Goal: Task Accomplishment & Management: Manage account settings

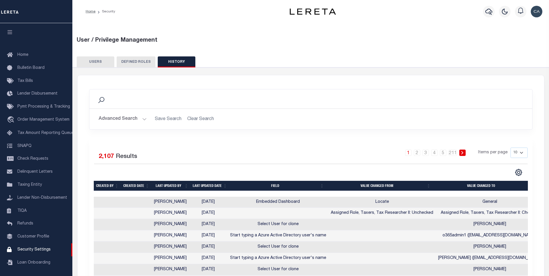
scroll to position [6, 0]
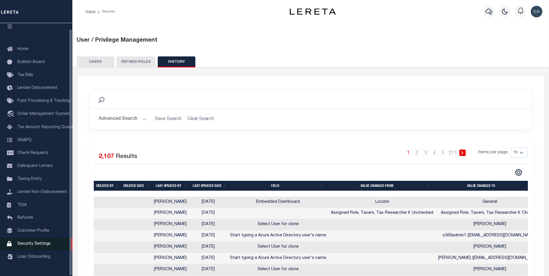
click at [51, 248] on link "Security Settings" at bounding box center [36, 243] width 72 height 13
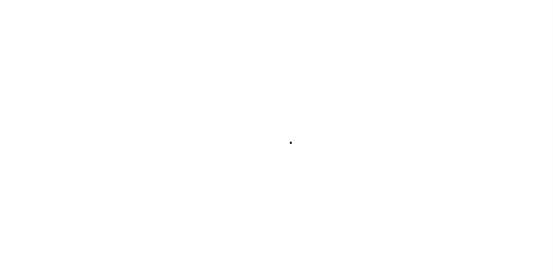
select select "100"
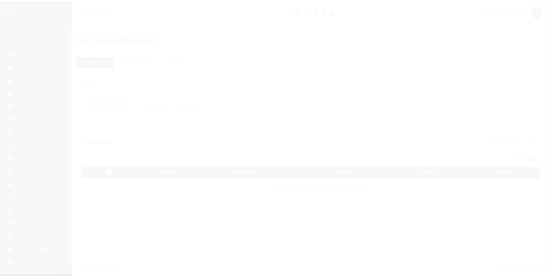
scroll to position [6, 0]
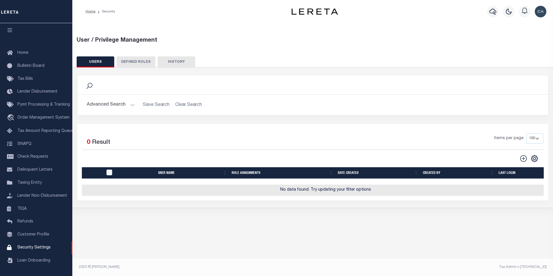
drag, startPoint x: 118, startPoint y: 91, endPoint x: 114, endPoint y: 94, distance: 4.7
click at [118, 91] on div "Search" at bounding box center [313, 84] width 471 height 19
click at [113, 101] on button "Advanced Search" at bounding box center [111, 104] width 48 height 11
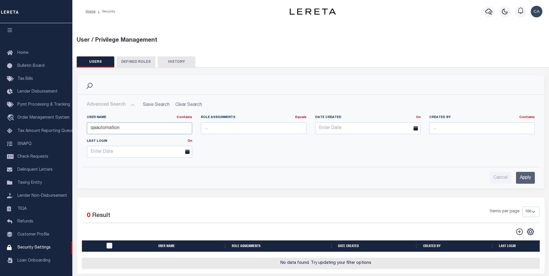
click at [131, 125] on input "qaautomation" at bounding box center [140, 128] width 106 height 12
click at [131, 124] on input "qaautomation" at bounding box center [140, 128] width 106 height 12
type input "automation"
click at [531, 179] on input "Apply" at bounding box center [525, 178] width 19 height 12
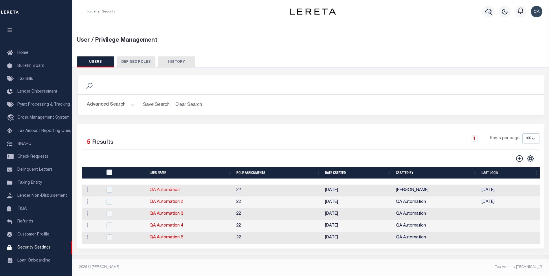
click at [158, 189] on link "QA Automation" at bounding box center [165, 190] width 30 height 4
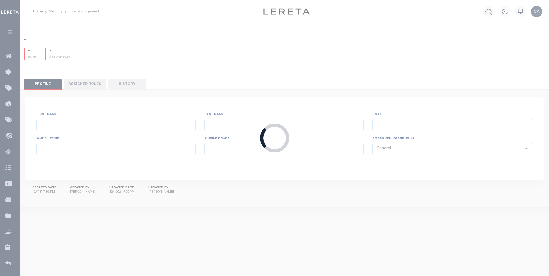
type input "QA"
type input "Automation"
type input "qaautomation@accumatch.com"
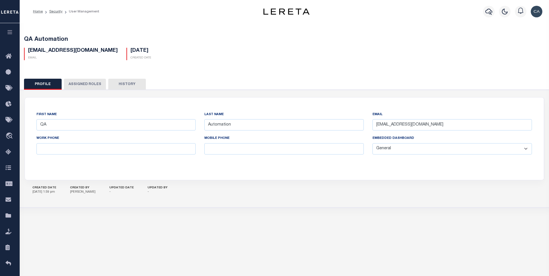
click at [131, 80] on button "History" at bounding box center [127, 84] width 38 height 11
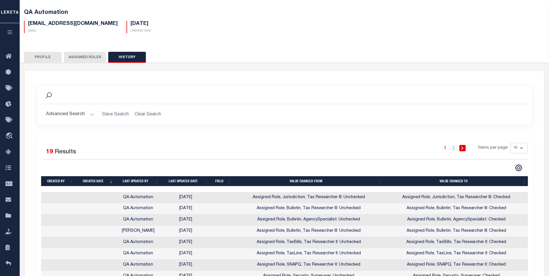
scroll to position [29, 0]
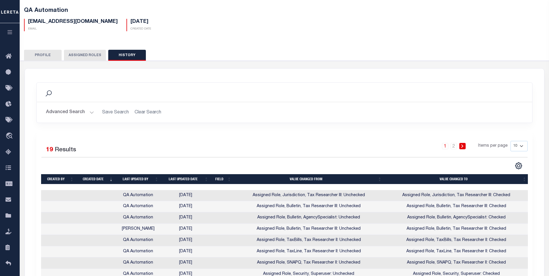
click at [258, 133] on div "Selected 19 Results 1 2 Items per page 10 25 50 100" at bounding box center [284, 219] width 496 height 175
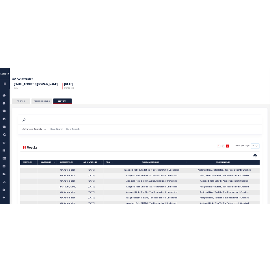
scroll to position [0, 0]
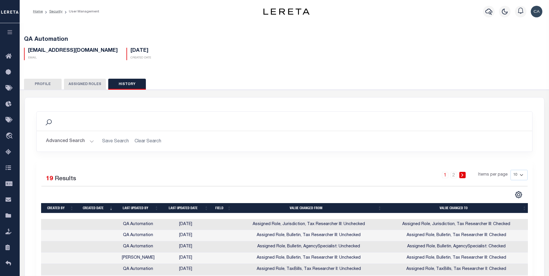
click at [251, 150] on div "Advanced Search Save Search Clear Search Created by Contains Contains Is" at bounding box center [284, 141] width 495 height 21
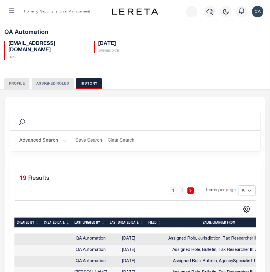
click at [10, 8] on button "button" at bounding box center [11, 12] width 15 height 12
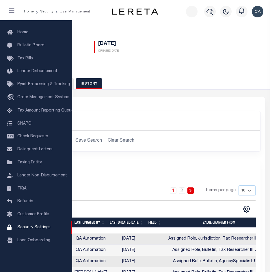
click at [143, 118] on div "Search" at bounding box center [135, 121] width 241 height 10
click at [10, 12] on icon "button" at bounding box center [11, 11] width 5 height 6
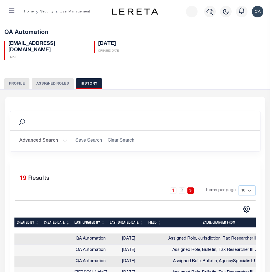
click at [41, 36] on span "QA Automation" at bounding box center [26, 33] width 44 height 6
click at [40, 31] on span "QA Automation" at bounding box center [26, 33] width 44 height 6
copy div "QA Automation"
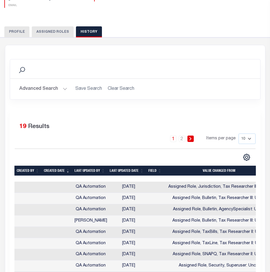
scroll to position [87, 0]
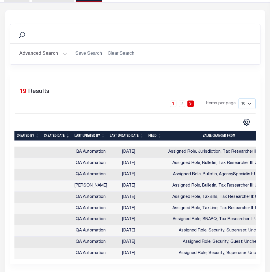
click at [183, 99] on div "1 2 Items per page 10 25 50 100" at bounding box center [135, 105] width 241 height 15
click at [183, 102] on link "2" at bounding box center [182, 103] width 6 height 6
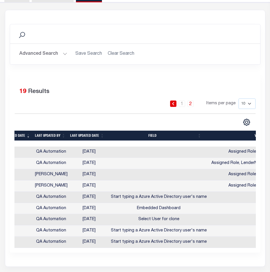
scroll to position [0, 0]
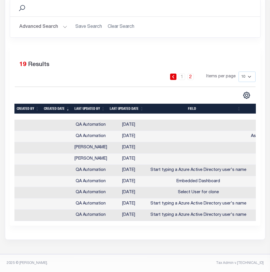
click at [91, 108] on th "Last updated by" at bounding box center [89, 109] width 35 height 10
drag, startPoint x: 112, startPoint y: 78, endPoint x: 112, endPoint y: 80, distance: 2.9
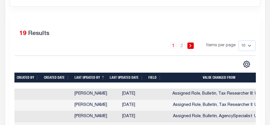
click at [85, 78] on th "Last updated by" at bounding box center [89, 78] width 35 height 10
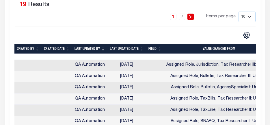
click at [91, 47] on th "Last updated by" at bounding box center [89, 49] width 35 height 10
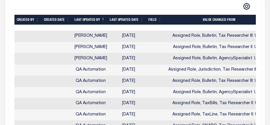
click at [129, 18] on th "Last updated date" at bounding box center [127, 20] width 39 height 10
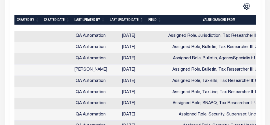
click at [128, 25] on th "Last updated date" at bounding box center [127, 20] width 39 height 10
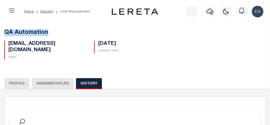
drag, startPoint x: 45, startPoint y: 5, endPoint x: 6, endPoint y: 32, distance: 47.3
click at [6, 32] on h5 "QA Automation" at bounding box center [135, 32] width 262 height 7
copy span "QA Automation"
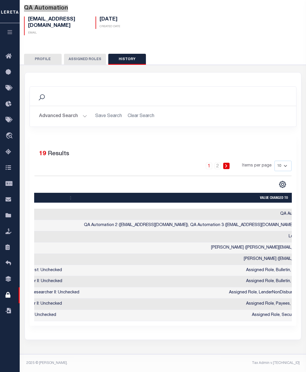
scroll to position [0, 345]
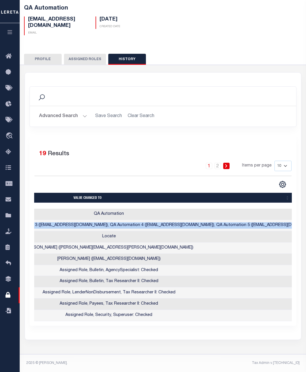
drag, startPoint x: 57, startPoint y: 221, endPoint x: 289, endPoint y: 220, distance: 232.6
click at [289, 220] on td "QA Automation 2 (qaautomation2@accumatch.com), QA Automation 3 (qaautomation3@a…" at bounding box center [108, 225] width 427 height 11
copy td "QA Automation 2 (qaautomation2@accumatch.com), QA Automation 3 (qaautomation3@a…"
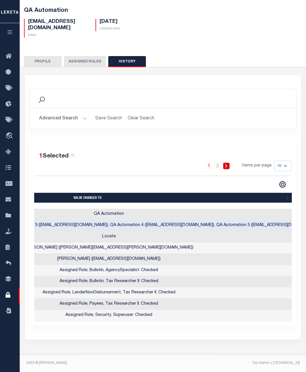
click at [248, 276] on div "1 Selected 19 Results 1 2 Items per page 10 25 50 100" at bounding box center [163, 232] width 267 height 188
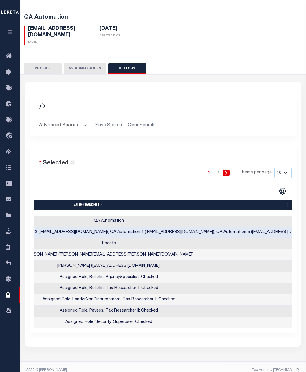
scroll to position [0, 0]
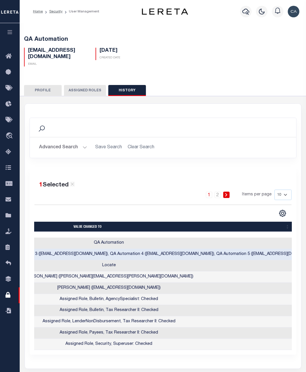
click at [48, 38] on span "QA Automation" at bounding box center [46, 40] width 44 height 6
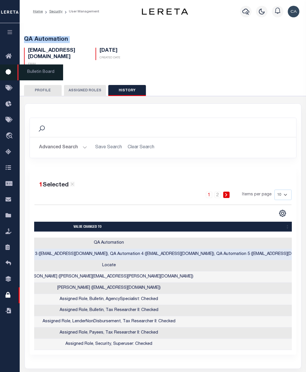
copy div "QA Automation"
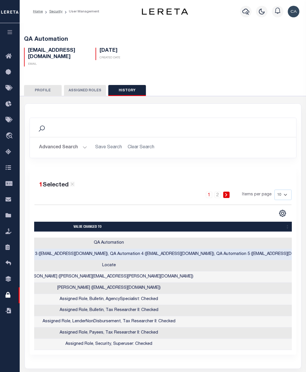
click at [68, 52] on h5 "qaautomation@accumatch.com" at bounding box center [57, 54] width 59 height 12
copy div "qaautomation@accumatch.com"
click at [52, 97] on div "First Name QA Last Name Automation Email qaautomation@accumatch.com Work Phone …" at bounding box center [163, 240] width 292 height 288
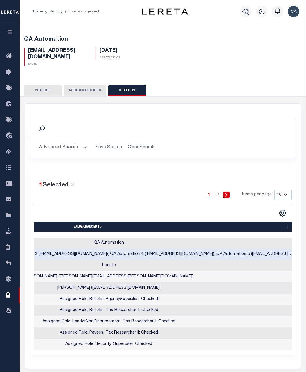
click at [9, 27] on button "button" at bounding box center [10, 33] width 20 height 20
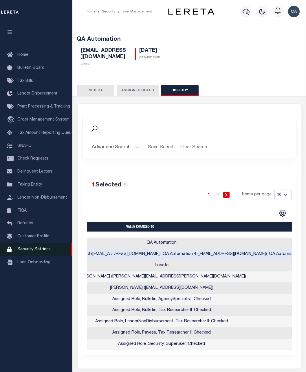
click at [47, 256] on link "Security Settings" at bounding box center [36, 249] width 72 height 13
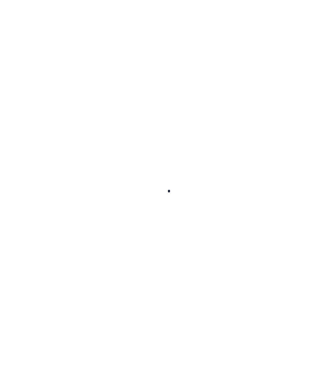
select select "100"
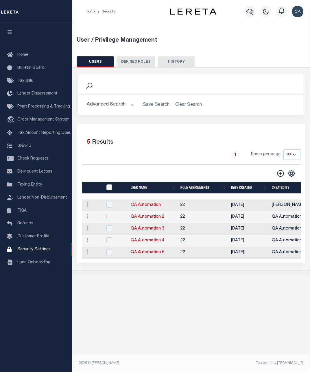
click at [114, 101] on button "Advanced Search" at bounding box center [111, 104] width 48 height 11
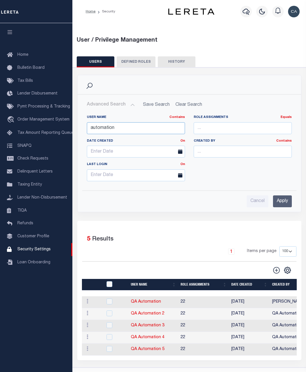
click at [119, 126] on input "automation" at bounding box center [136, 128] width 98 height 12
click at [121, 127] on input "automation" at bounding box center [136, 128] width 98 height 12
click at [121, 126] on input "automation" at bounding box center [136, 128] width 98 height 12
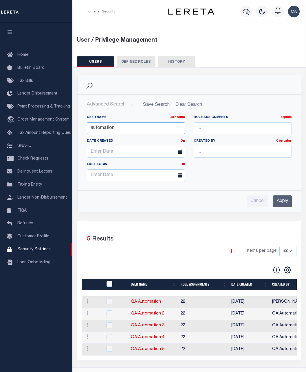
click at [121, 126] on input "automation" at bounding box center [136, 128] width 98 height 12
type input "QA Automatio"
click at [282, 204] on input "Apply" at bounding box center [282, 202] width 19 height 12
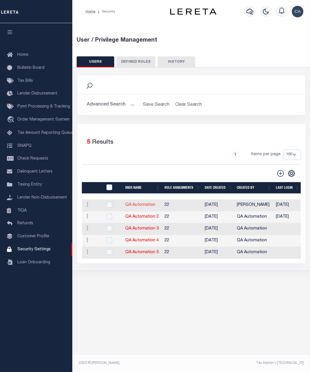
click at [149, 205] on link "QA Automation" at bounding box center [140, 205] width 30 height 4
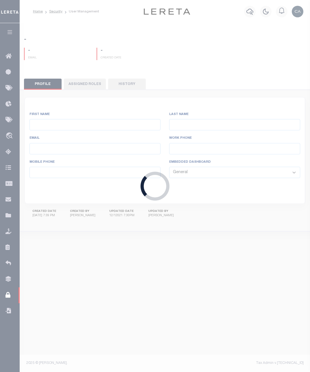
type input "QA"
type input "Automation"
type input "qaautomation@accumatch.com"
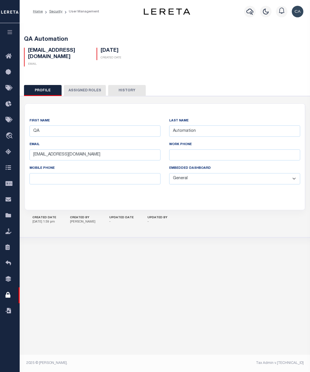
drag, startPoint x: 128, startPoint y: 93, endPoint x: 127, endPoint y: 96, distance: 3.4
click at [128, 93] on button "History" at bounding box center [127, 90] width 38 height 11
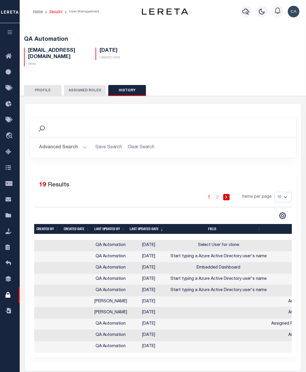
click at [56, 12] on link "Security" at bounding box center [55, 11] width 13 height 3
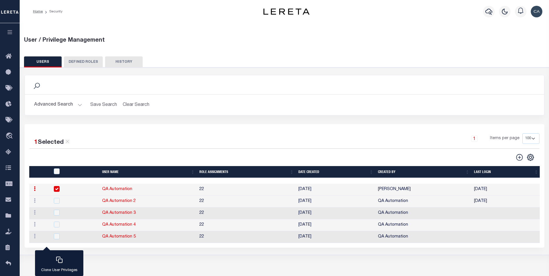
click at [88, 66] on button "DEFINED ROLES" at bounding box center [83, 61] width 39 height 11
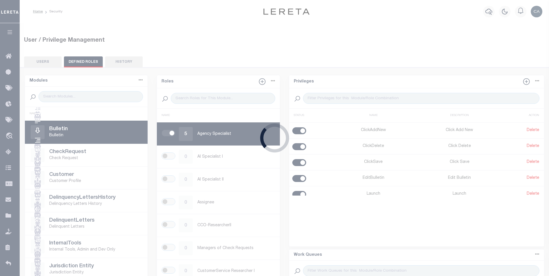
click at [126, 60] on div "Loading..." at bounding box center [274, 138] width 549 height 276
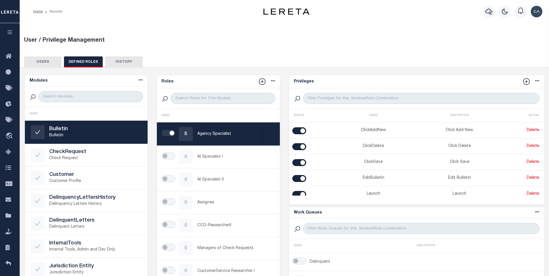
click at [118, 65] on button "HISTORY" at bounding box center [124, 61] width 38 height 11
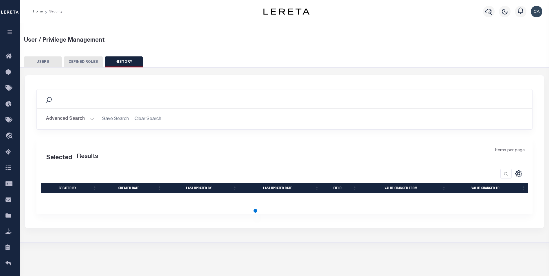
click at [10, 33] on icon "button" at bounding box center [10, 32] width 7 height 5
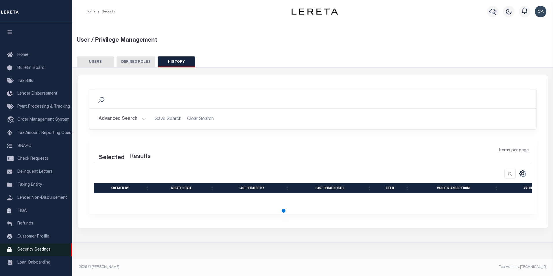
click at [37, 249] on link "Security Settings" at bounding box center [36, 249] width 72 height 13
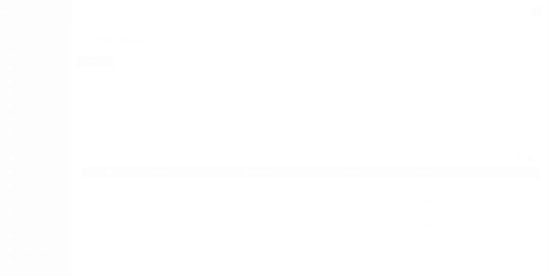
select select "100"
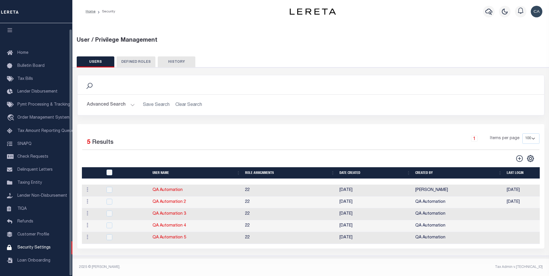
click at [145, 62] on button "DEFINED ROLES" at bounding box center [136, 61] width 39 height 11
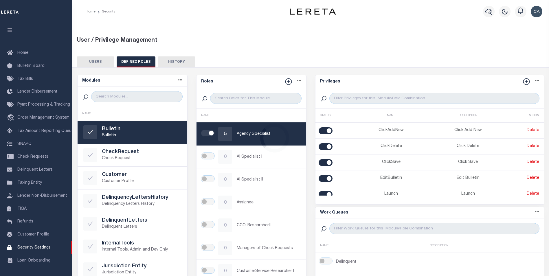
click at [171, 60] on div "Loading..." at bounding box center [274, 138] width 549 height 276
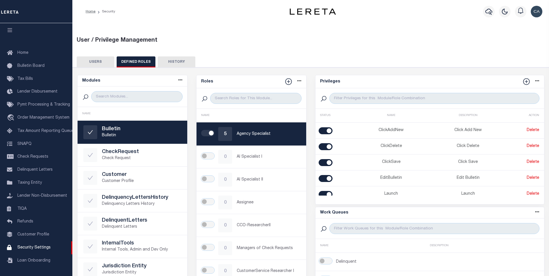
click at [173, 61] on button "HISTORY" at bounding box center [177, 61] width 38 height 11
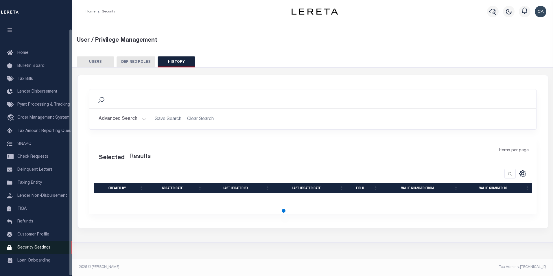
click at [41, 243] on link "Security Settings" at bounding box center [36, 247] width 72 height 13
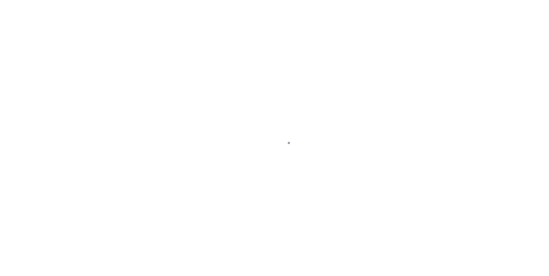
select select "100"
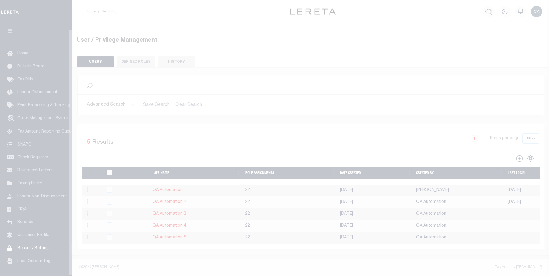
scroll to position [6, 0]
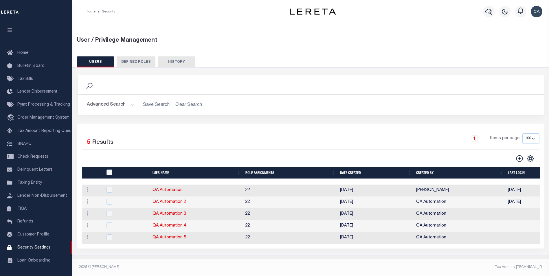
click at [120, 107] on button "Advanced Search" at bounding box center [111, 104] width 48 height 11
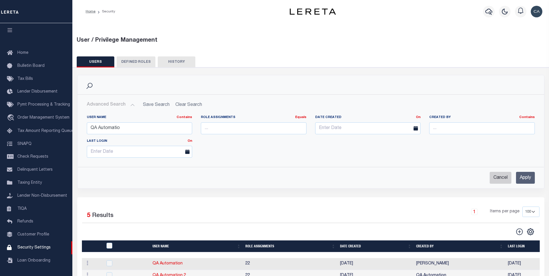
click at [500, 177] on input "Cancel" at bounding box center [500, 178] width 22 height 12
checkbox input "true"
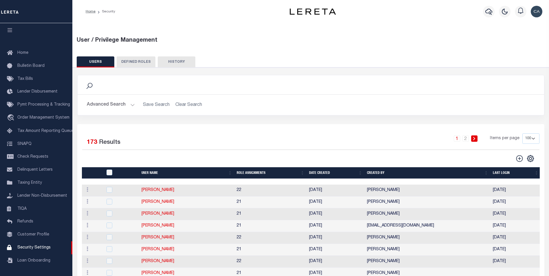
click at [178, 65] on button "HISTORY" at bounding box center [177, 61] width 38 height 11
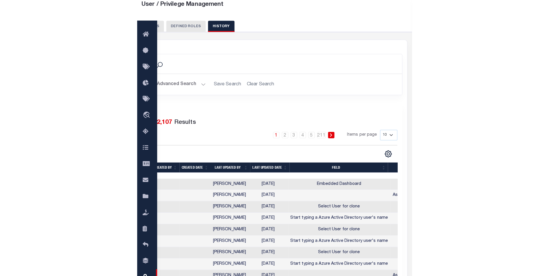
scroll to position [0, 0]
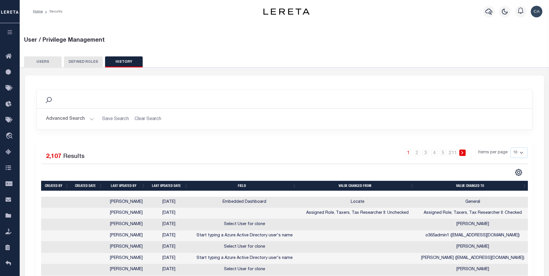
click at [8, 29] on button "button" at bounding box center [10, 33] width 20 height 20
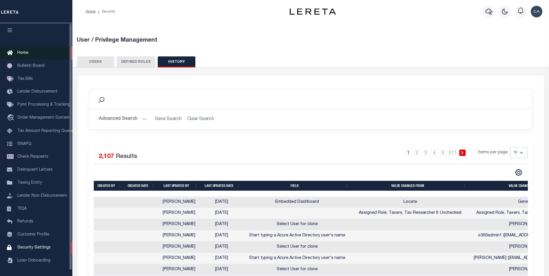
click at [56, 55] on link "Home" at bounding box center [36, 53] width 72 height 13
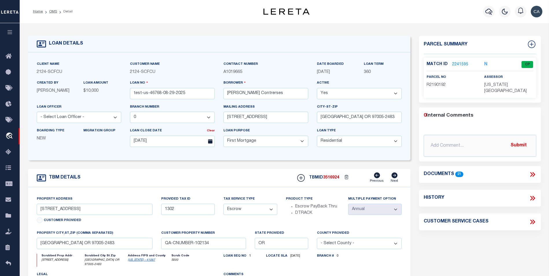
select select "25314"
select select "10"
select select "Escrow"
select select "1"
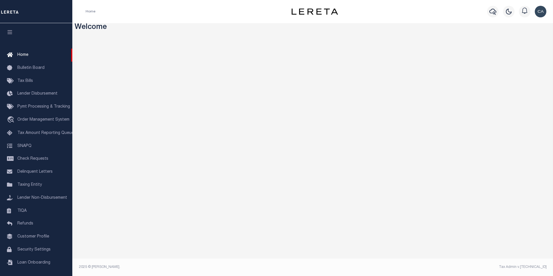
click at [271, 22] on div "Home Profile Sign out" at bounding box center [312, 11] width 481 height 23
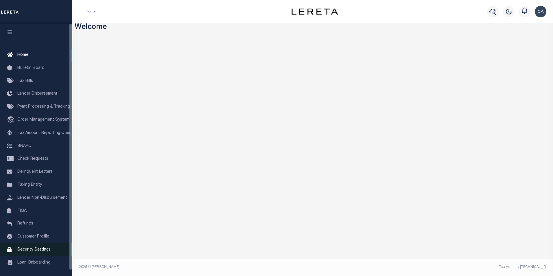
click at [44, 251] on span "Security Settings" at bounding box center [33, 250] width 33 height 4
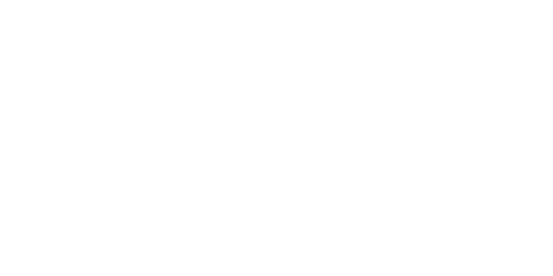
select select "100"
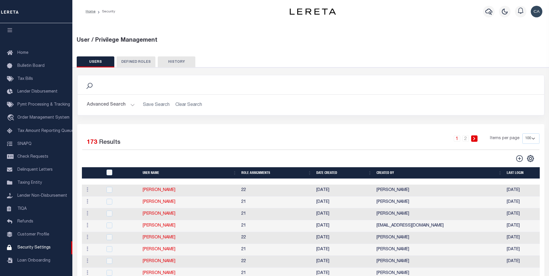
click at [171, 64] on button "HISTORY" at bounding box center [177, 61] width 38 height 11
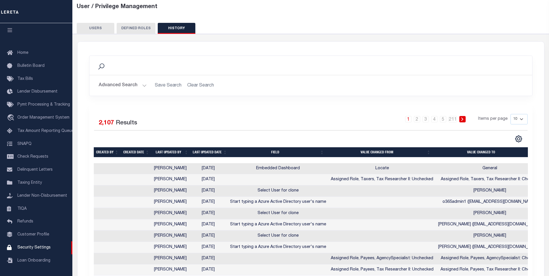
scroll to position [0, 0]
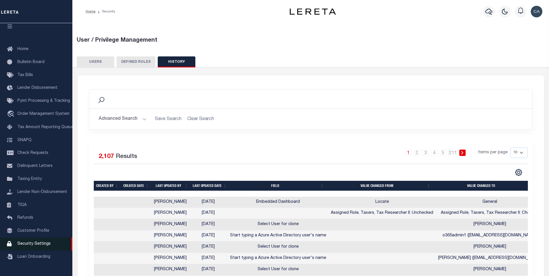
click at [56, 244] on link "Security Settings" at bounding box center [36, 243] width 72 height 13
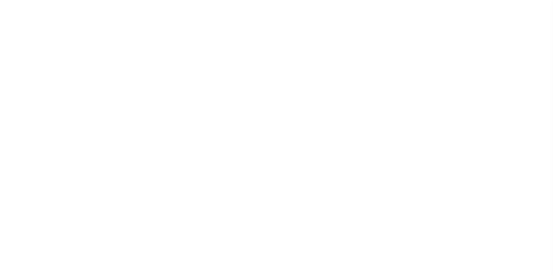
select select "100"
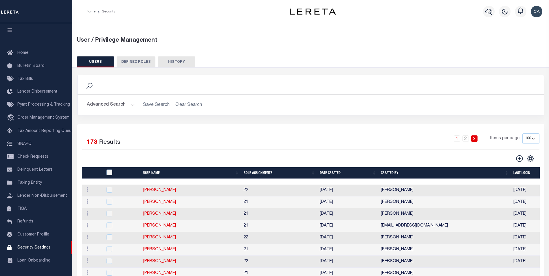
click at [121, 107] on button "Advanced Search" at bounding box center [111, 104] width 48 height 11
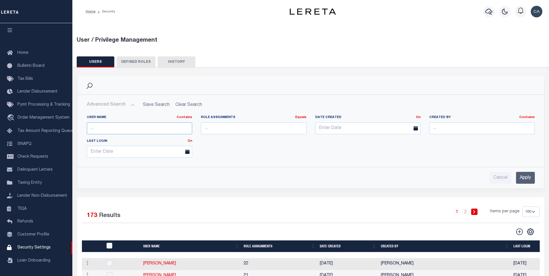
click at [137, 129] on input "text" at bounding box center [140, 128] width 106 height 12
paste input "QA Automation"
type input "QA Automation"
click at [521, 177] on input "Apply" at bounding box center [525, 178] width 19 height 12
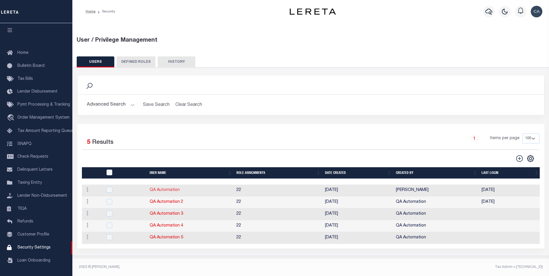
click at [169, 190] on link "QA Automation" at bounding box center [165, 190] width 30 height 4
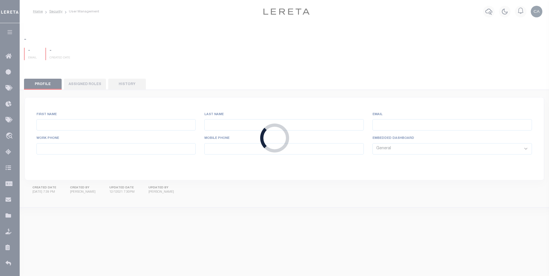
type input "QA"
type input "Automation"
type input "qaautomation@accumatch.com"
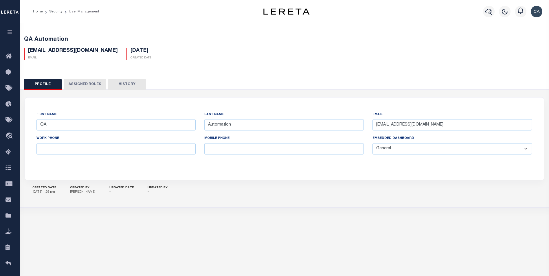
click at [131, 87] on button "History" at bounding box center [127, 84] width 38 height 11
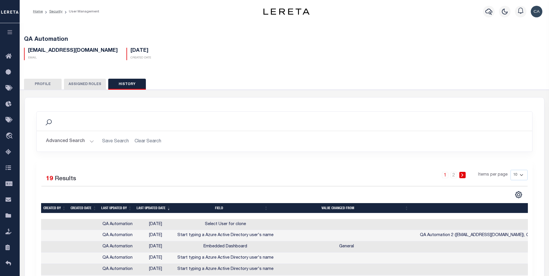
click at [334, 135] on div "Advanced Search Save Search Clear Search Created by Contains Contains Is" at bounding box center [284, 141] width 495 height 21
click at [8, 35] on icon "button" at bounding box center [10, 32] width 7 height 5
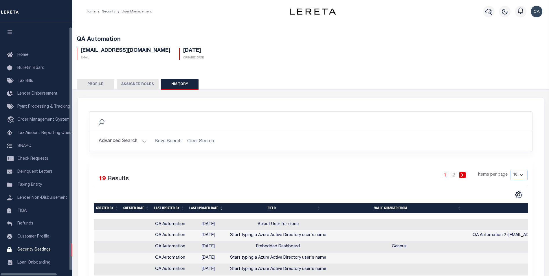
scroll to position [6, 0]
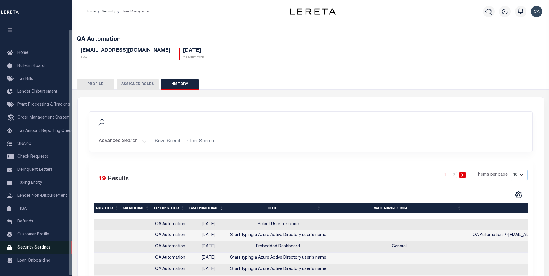
click at [31, 248] on span "Security Settings" at bounding box center [33, 248] width 33 height 4
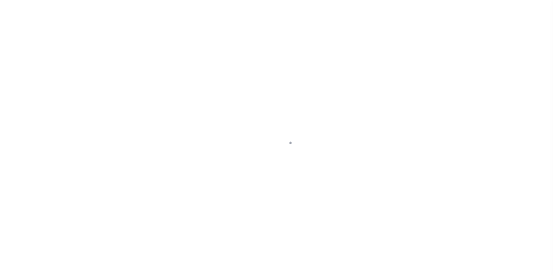
select select "100"
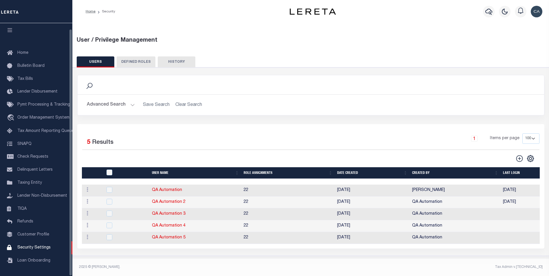
click at [123, 103] on button "Advanced Search" at bounding box center [111, 104] width 48 height 11
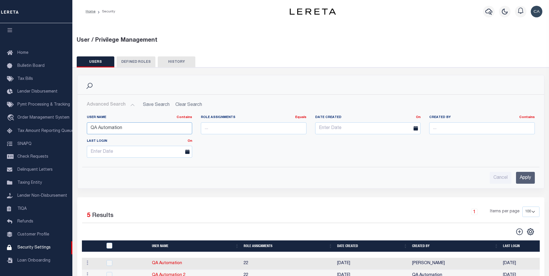
click at [159, 127] on input "QA Automation" at bounding box center [140, 128] width 106 height 12
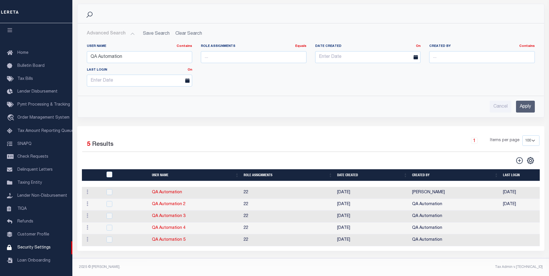
click at [170, 187] on td "QA Automation" at bounding box center [196, 193] width 92 height 12
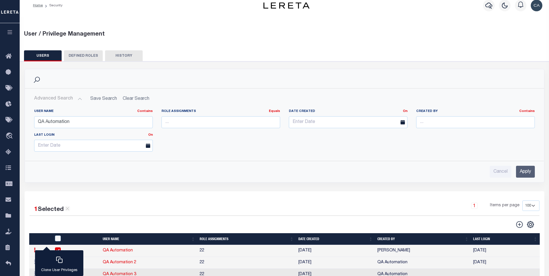
scroll to position [0, 0]
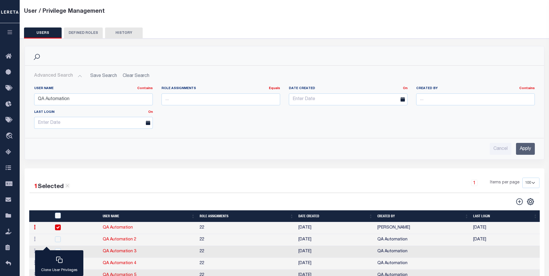
click at [57, 227] on input "checkbox" at bounding box center [58, 227] width 6 height 6
checkbox input "false"
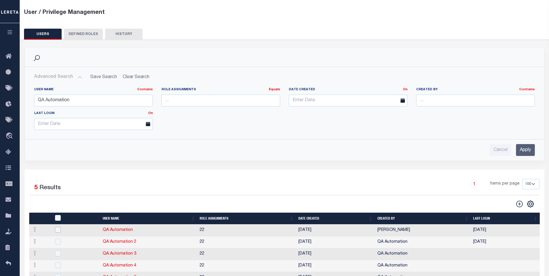
scroll to position [29, 0]
